Goal: Task Accomplishment & Management: Manage account settings

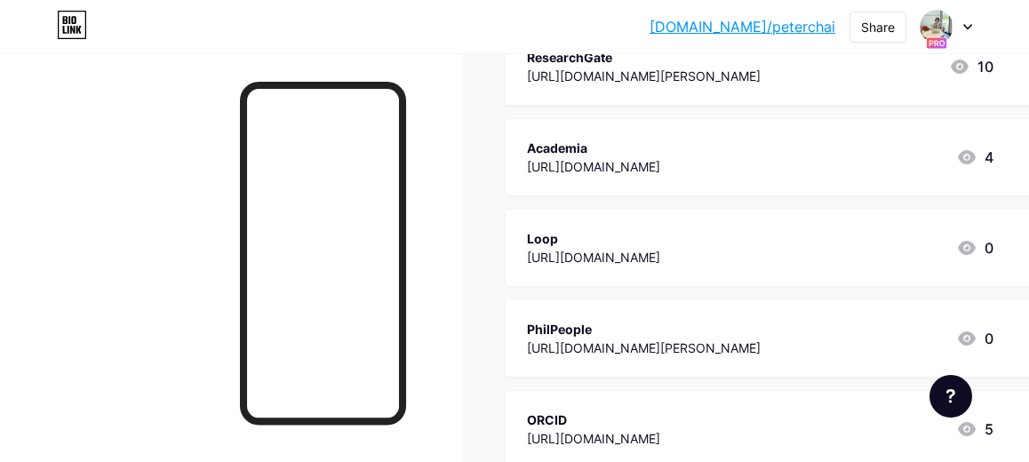
scroll to position [414, 0]
drag, startPoint x: 934, startPoint y: 153, endPoint x: 934, endPoint y: 203, distance: 49.8
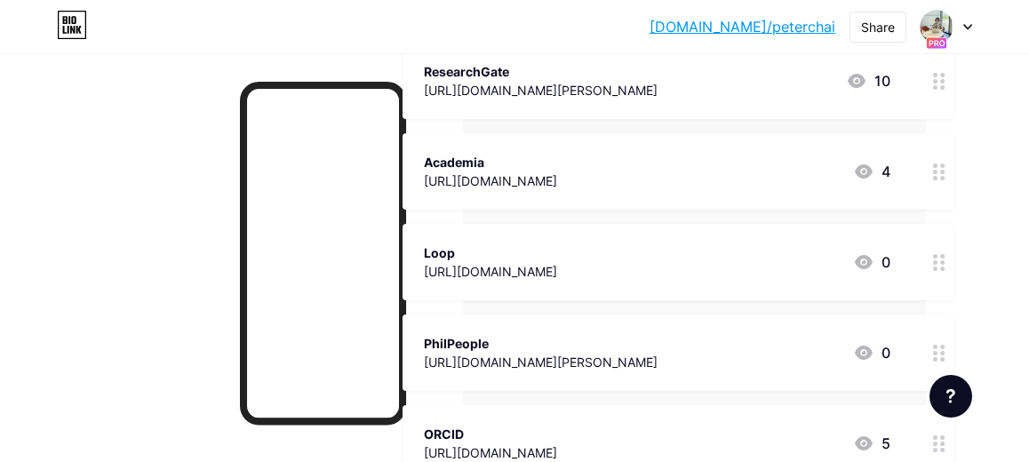
scroll to position [399, 103]
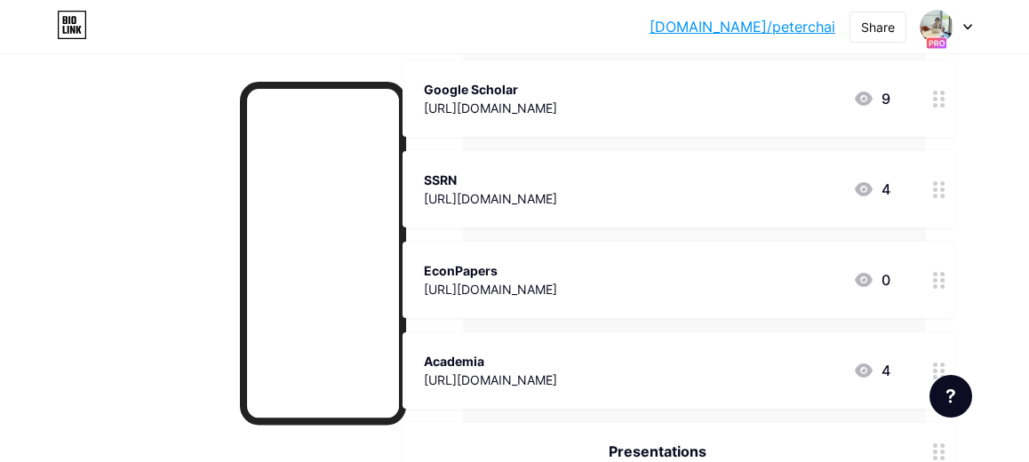
scroll to position [904, 103]
drag, startPoint x: 935, startPoint y: 184, endPoint x: 930, endPoint y: 273, distance: 89.0
click at [930, 275] on span "Profiles Researchmap [URL][DOMAIN_NAME][DOMAIN_NAME] 3 ResearchGate [URL][DOMAI…" at bounding box center [679, 200] width 552 height 1649
click at [969, 200] on div "Links Posts Design Subscribers NEW Stats Settings + ADD LINK + ADD EMBED + Add …" at bounding box center [463, 297] width 1132 height 2296
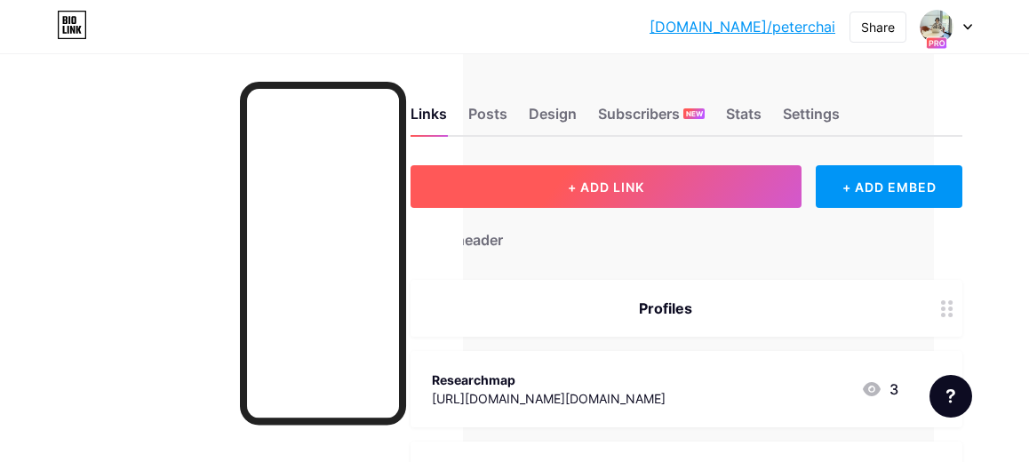
scroll to position [0, 95]
click at [669, 184] on button "+ ADD LINK" at bounding box center [606, 186] width 391 height 43
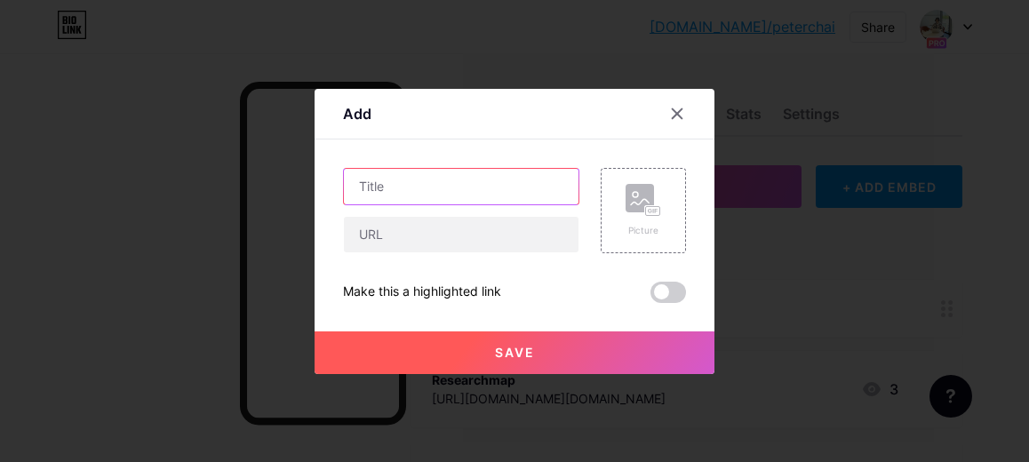
click at [458, 198] on input "text" at bounding box center [461, 187] width 235 height 36
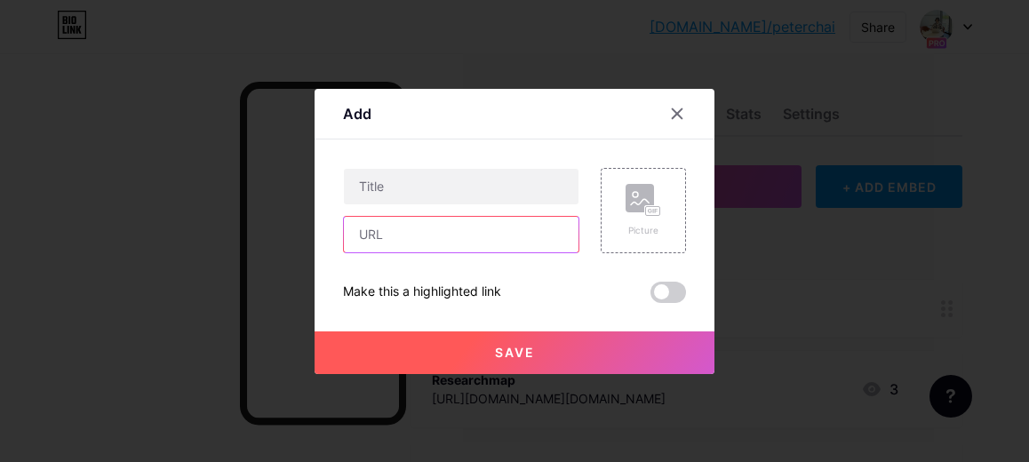
click at [419, 243] on input "text" at bounding box center [461, 235] width 235 height 36
paste input "[URL][DOMAIN_NAME][PERSON_NAME]"
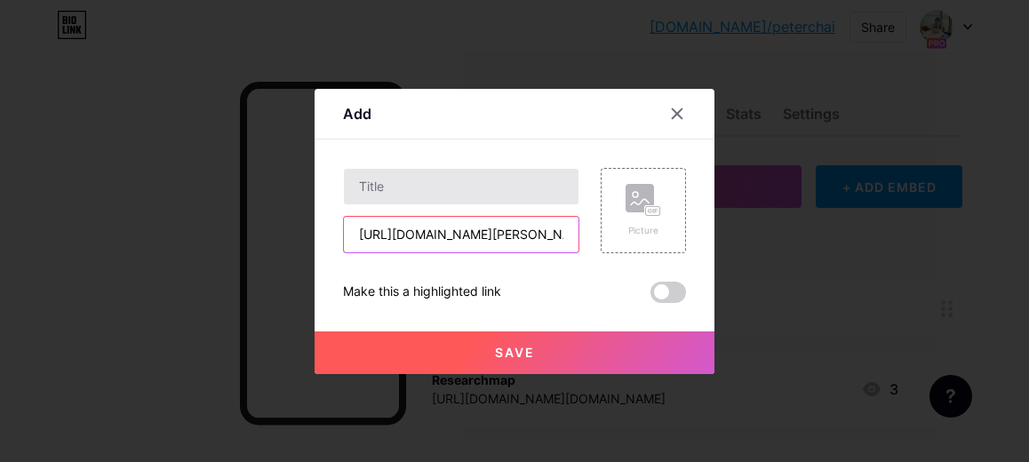
type input "[URL][DOMAIN_NAME][PERSON_NAME]"
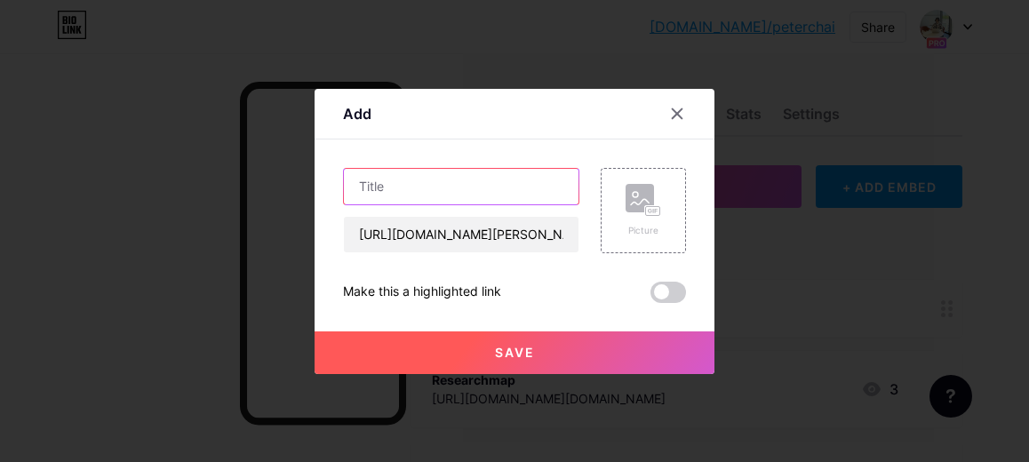
click at [421, 193] on input "text" at bounding box center [461, 187] width 235 height 36
type input "Semantic Scholar"
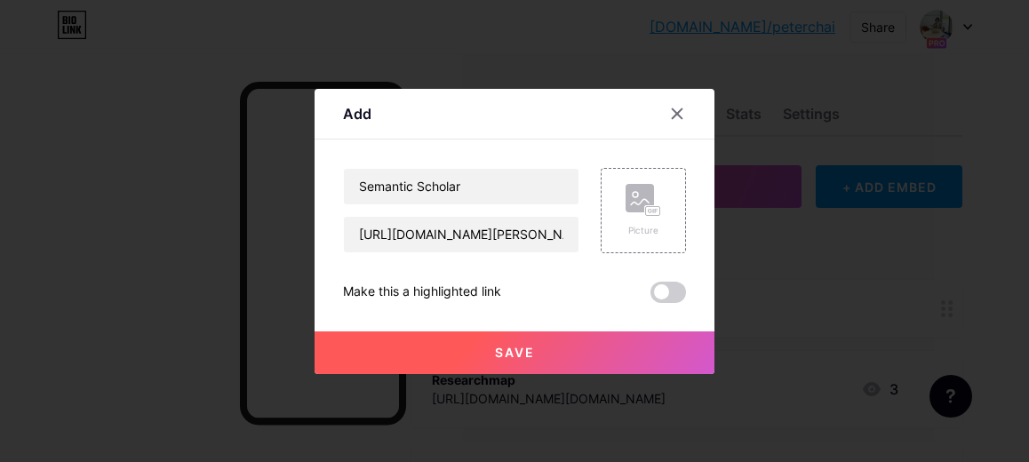
click at [500, 347] on span "Save" at bounding box center [515, 352] width 40 height 15
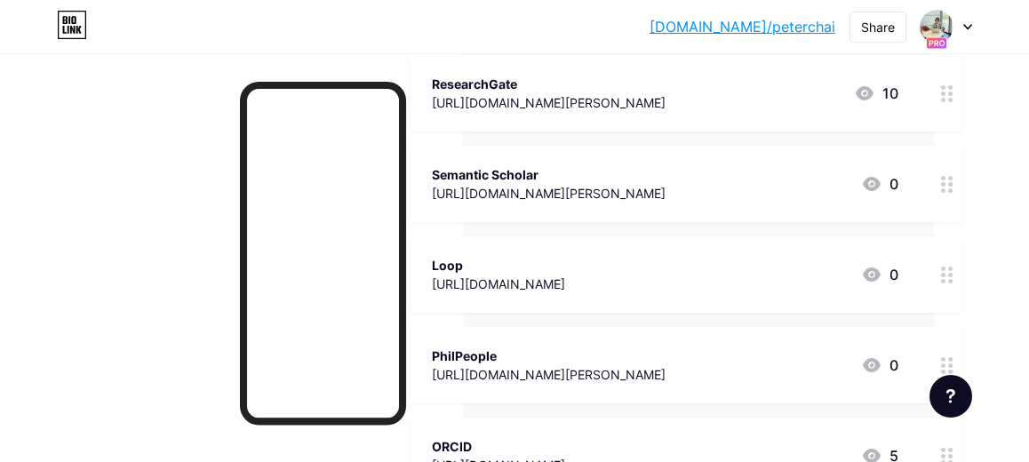
scroll to position [387, 95]
drag, startPoint x: 940, startPoint y: 183, endPoint x: 935, endPoint y: 333, distance: 150.3
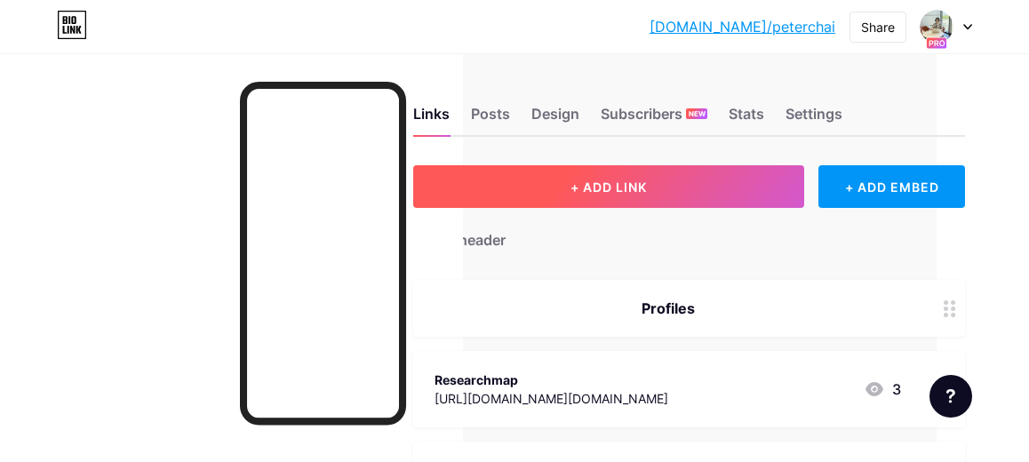
scroll to position [0, 92]
click at [590, 190] on span "+ ADD LINK" at bounding box center [609, 187] width 76 height 15
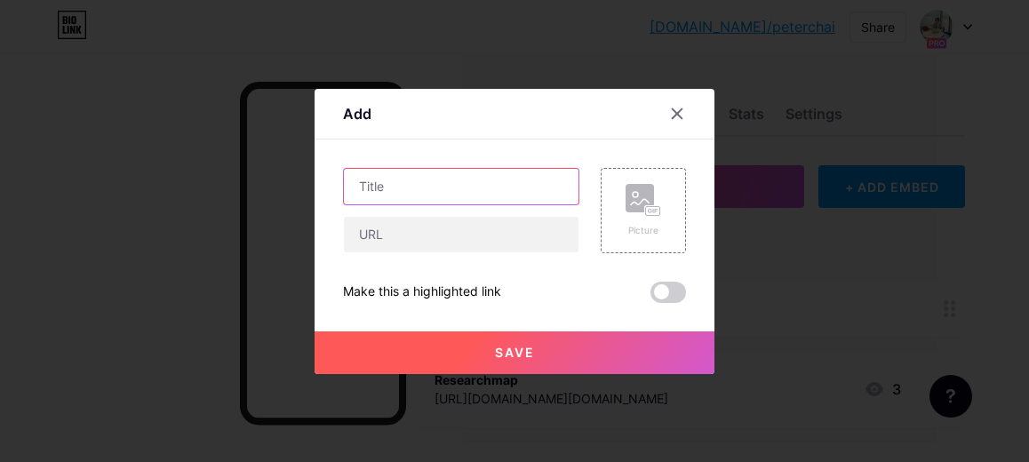
click at [408, 182] on input "text" at bounding box center [461, 187] width 235 height 36
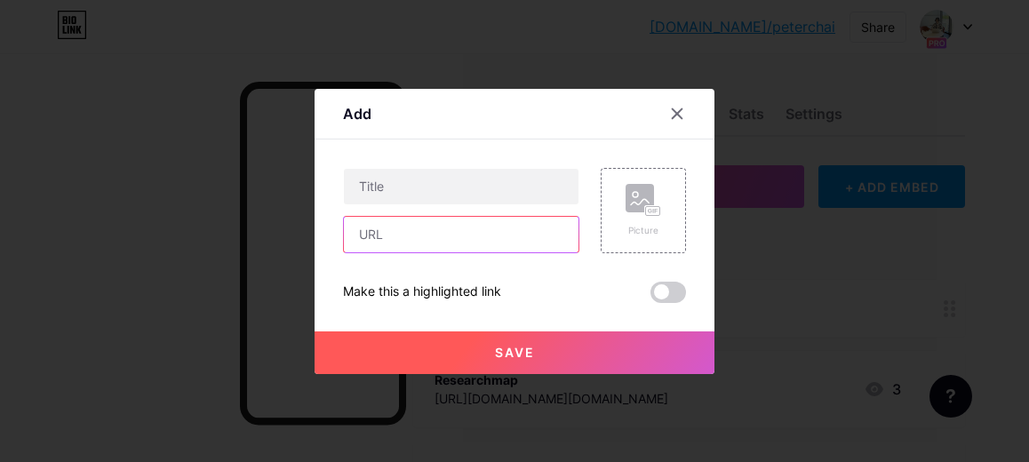
click at [419, 230] on input "text" at bounding box center [461, 235] width 235 height 36
paste input "[URL][DOMAIN_NAME]"
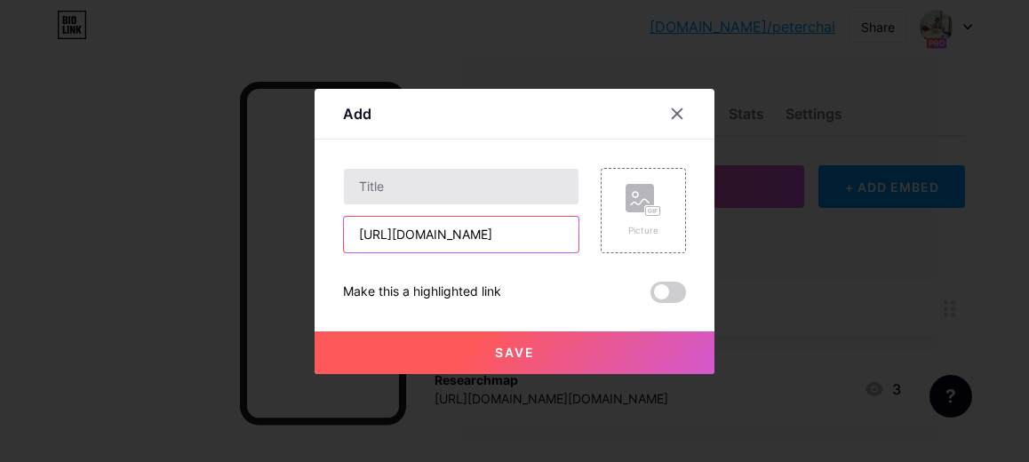
type input "[URL][DOMAIN_NAME]"
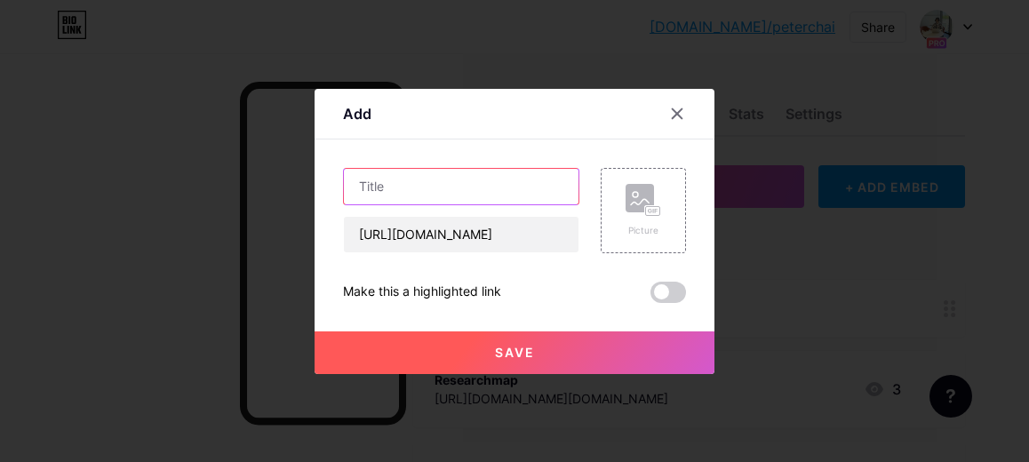
click at [416, 188] on input "text" at bounding box center [461, 187] width 235 height 36
type input "RePEc"
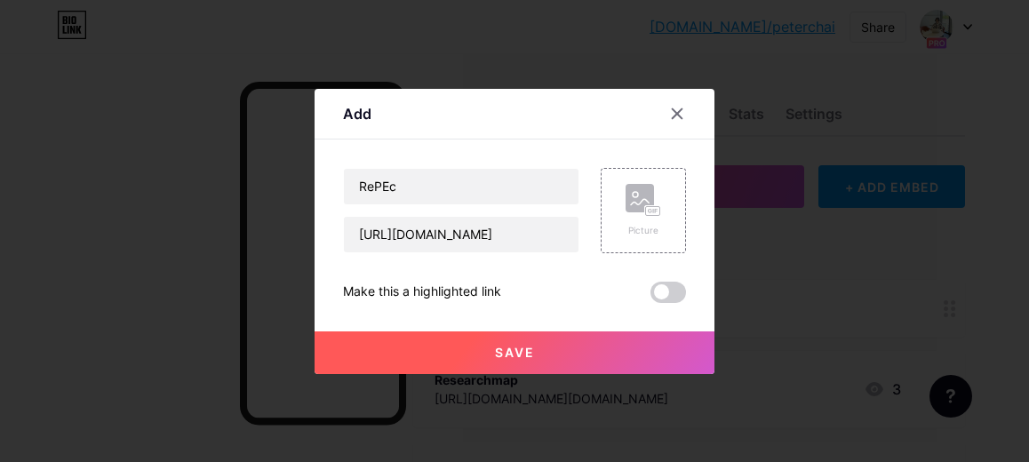
click at [534, 345] on span "Save" at bounding box center [515, 352] width 40 height 15
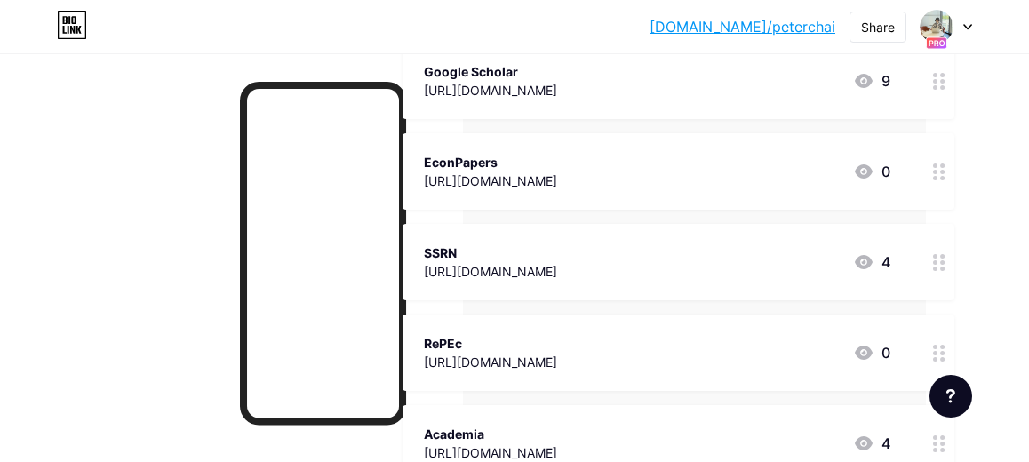
scroll to position [1015, 103]
drag, startPoint x: 943, startPoint y: 351, endPoint x: 939, endPoint y: 171, distance: 180.4
click at [939, 171] on span "Profiles Researchmap [URL][DOMAIN_NAME][DOMAIN_NAME] 3 ResearchGate [URL][DOMAI…" at bounding box center [679, 180] width 552 height 1831
click at [974, 231] on div "Links Posts Design Subscribers NEW Stats Settings + ADD LINK + ADD EMBED + Add …" at bounding box center [463, 277] width 1132 height 2478
click at [926, 255] on div at bounding box center [939, 261] width 30 height 76
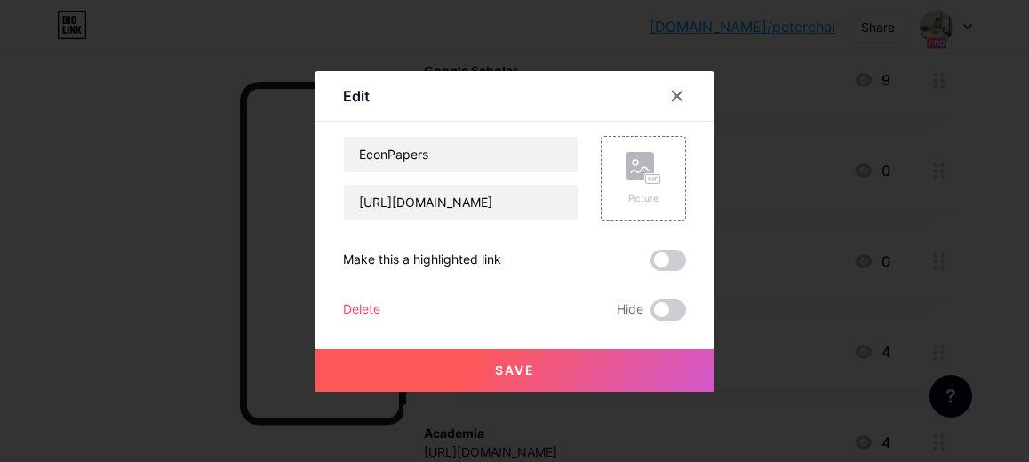
click at [363, 302] on div "Delete" at bounding box center [361, 310] width 37 height 21
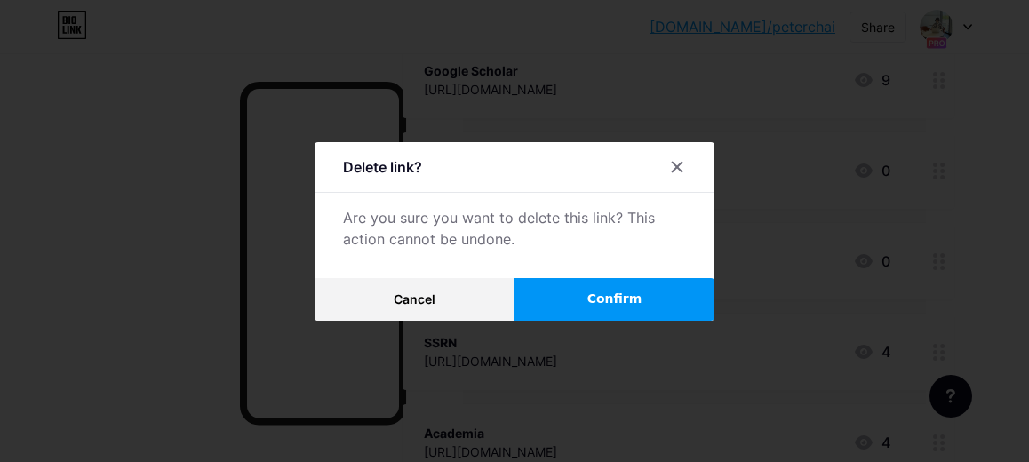
click at [599, 302] on span "Confirm" at bounding box center [614, 299] width 55 height 19
